Goal: Navigation & Orientation: Find specific page/section

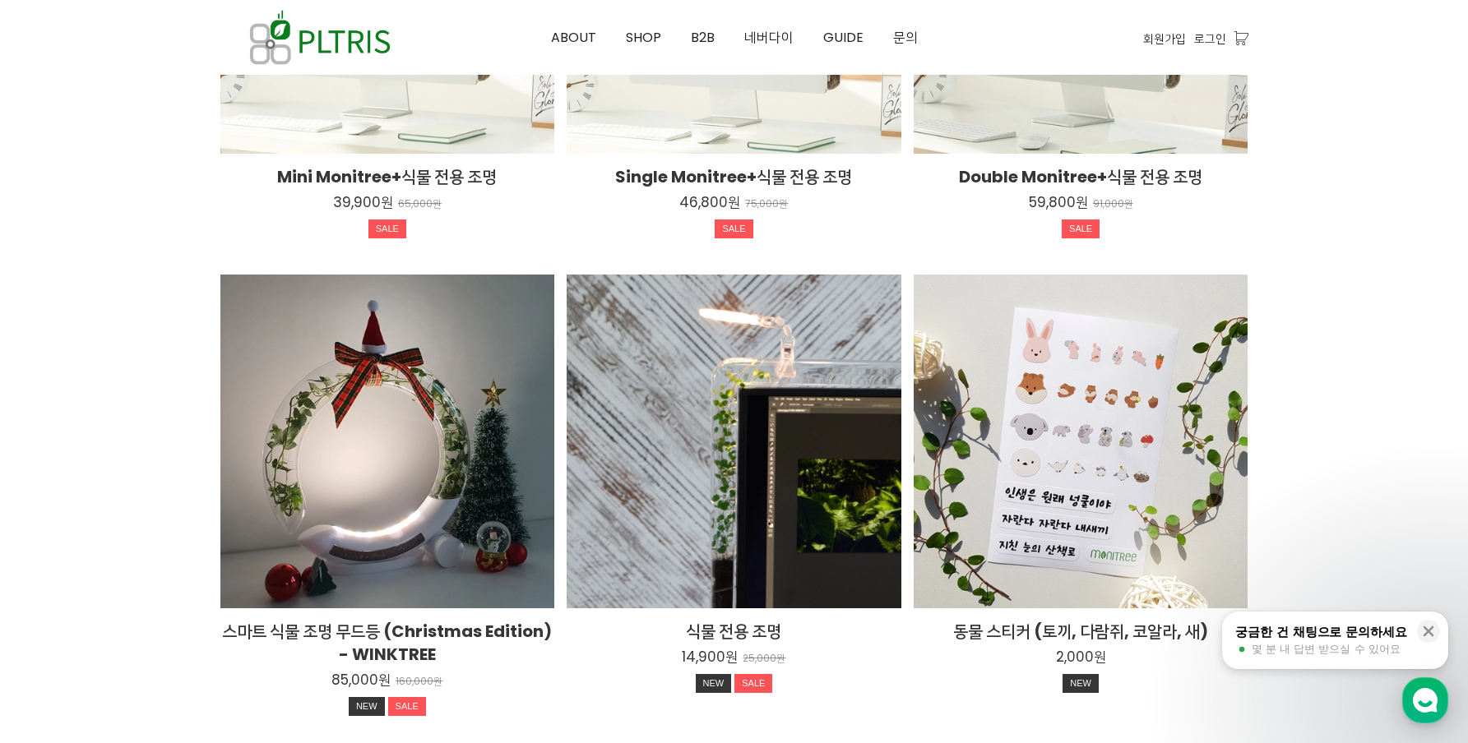
scroll to position [2631, 0]
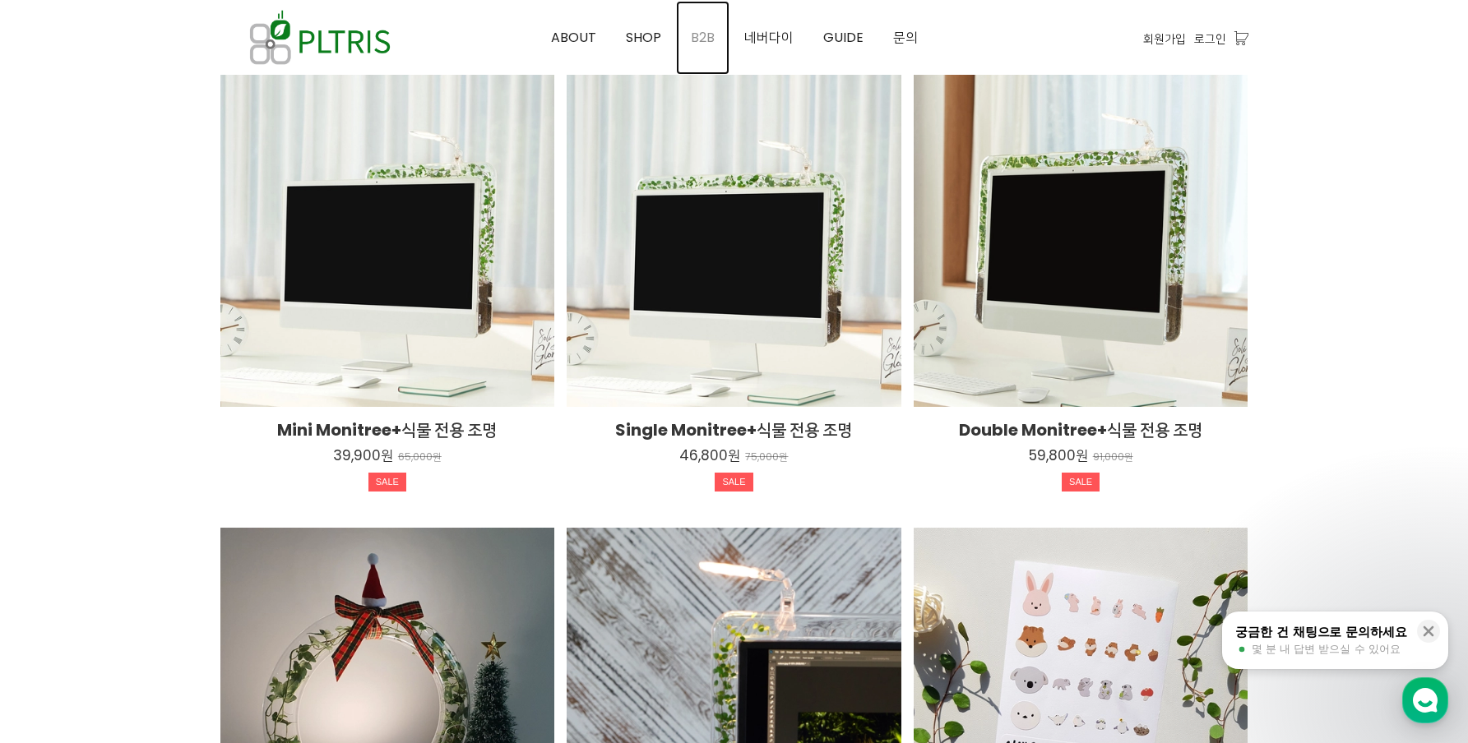
click at [700, 33] on span "B2B" at bounding box center [703, 37] width 24 height 19
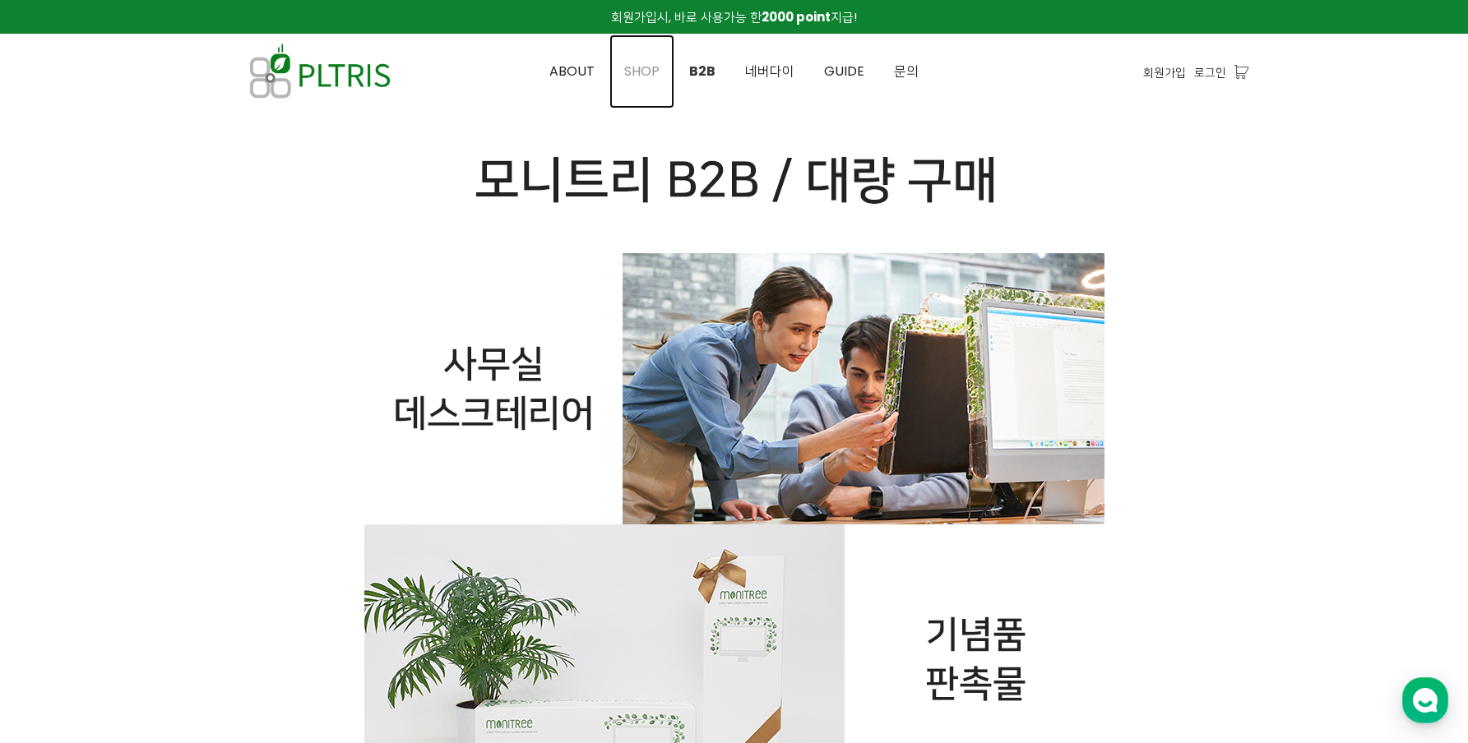
click at [650, 70] on span "SHOP" at bounding box center [641, 71] width 35 height 19
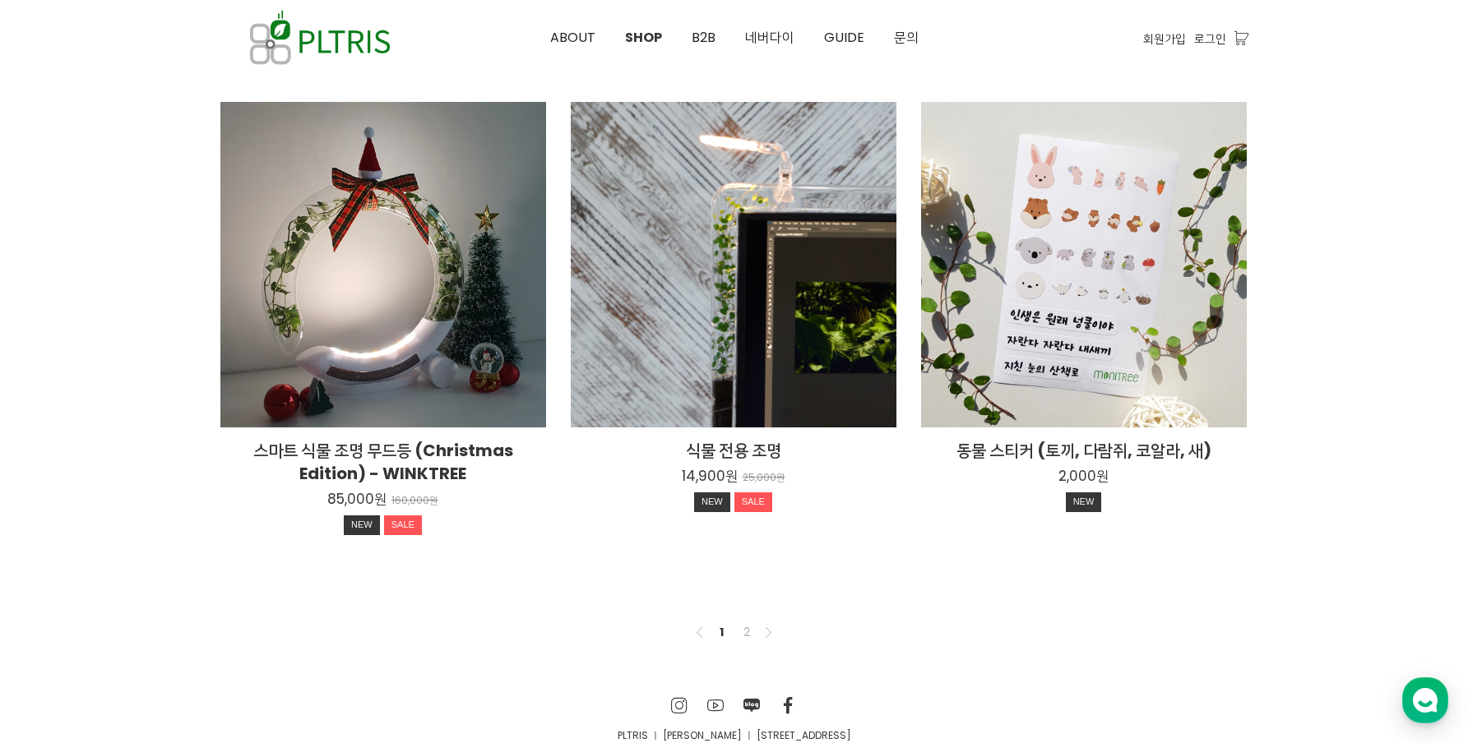
scroll to position [1242, 0]
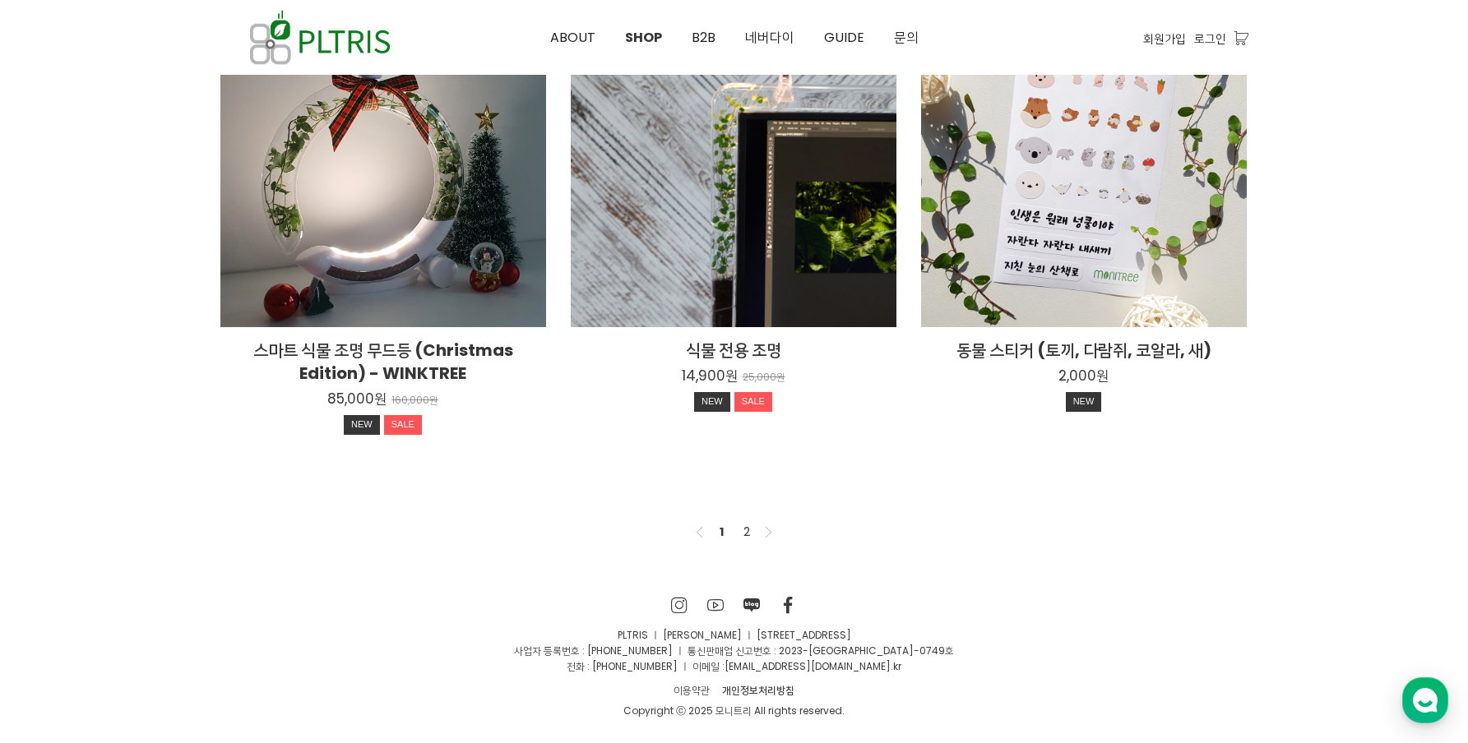
click at [740, 524] on ul "Previous 1 2 Next" at bounding box center [734, 532] width 89 height 20
click at [747, 554] on nav "Previous 1 2 Next" at bounding box center [734, 532] width 1028 height 53
click at [746, 540] on link "2" at bounding box center [747, 532] width 20 height 20
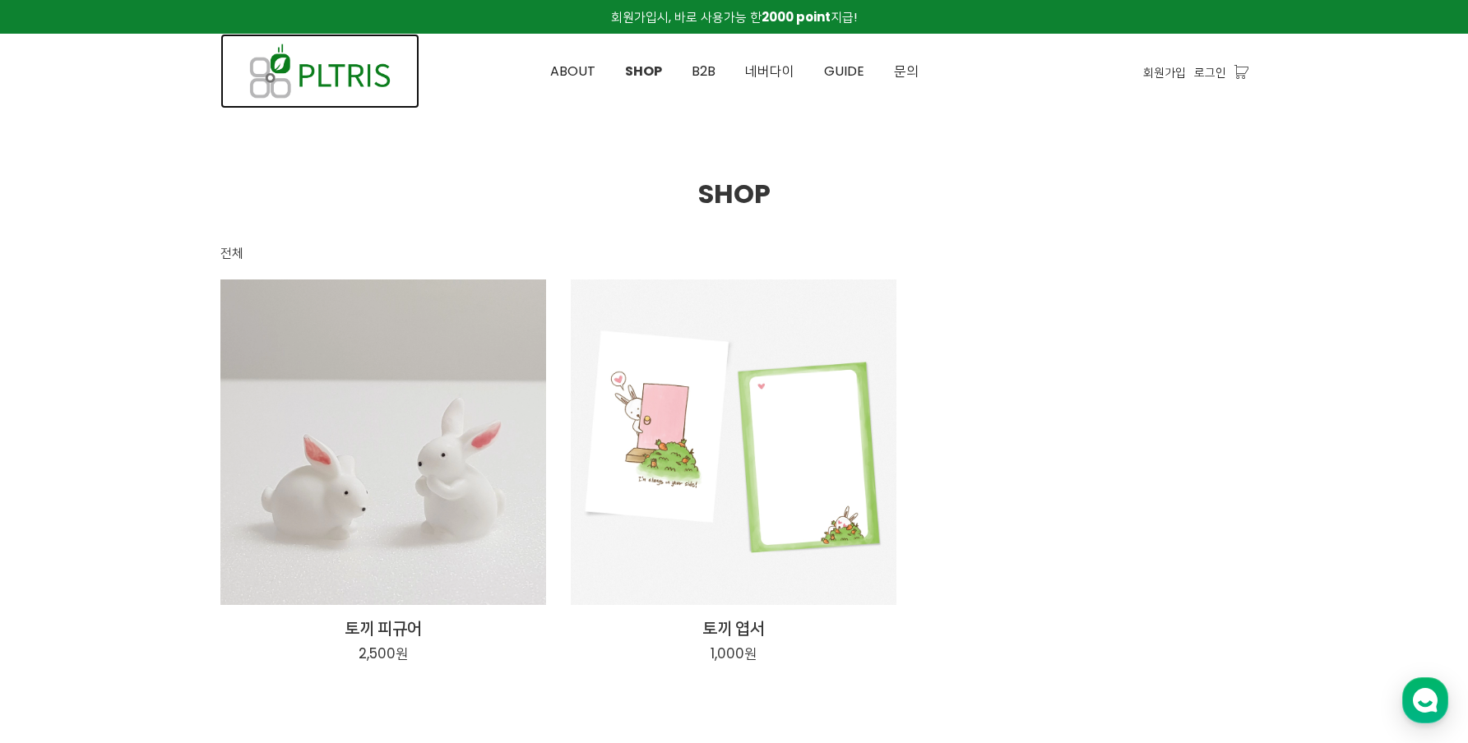
click at [344, 95] on img at bounding box center [319, 71] width 199 height 75
